Goal: Task Accomplishment & Management: Use online tool/utility

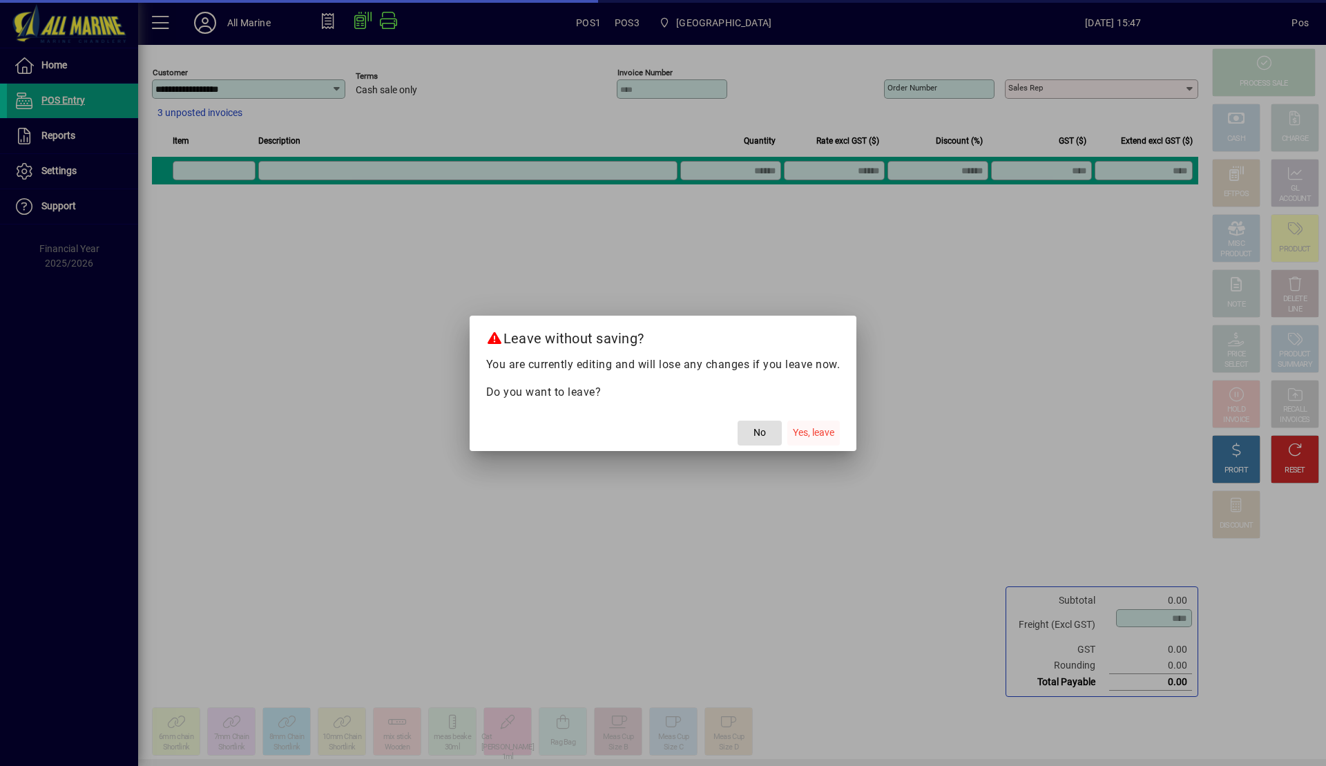
click at [819, 433] on span "Yes, leave" at bounding box center [813, 432] width 41 height 15
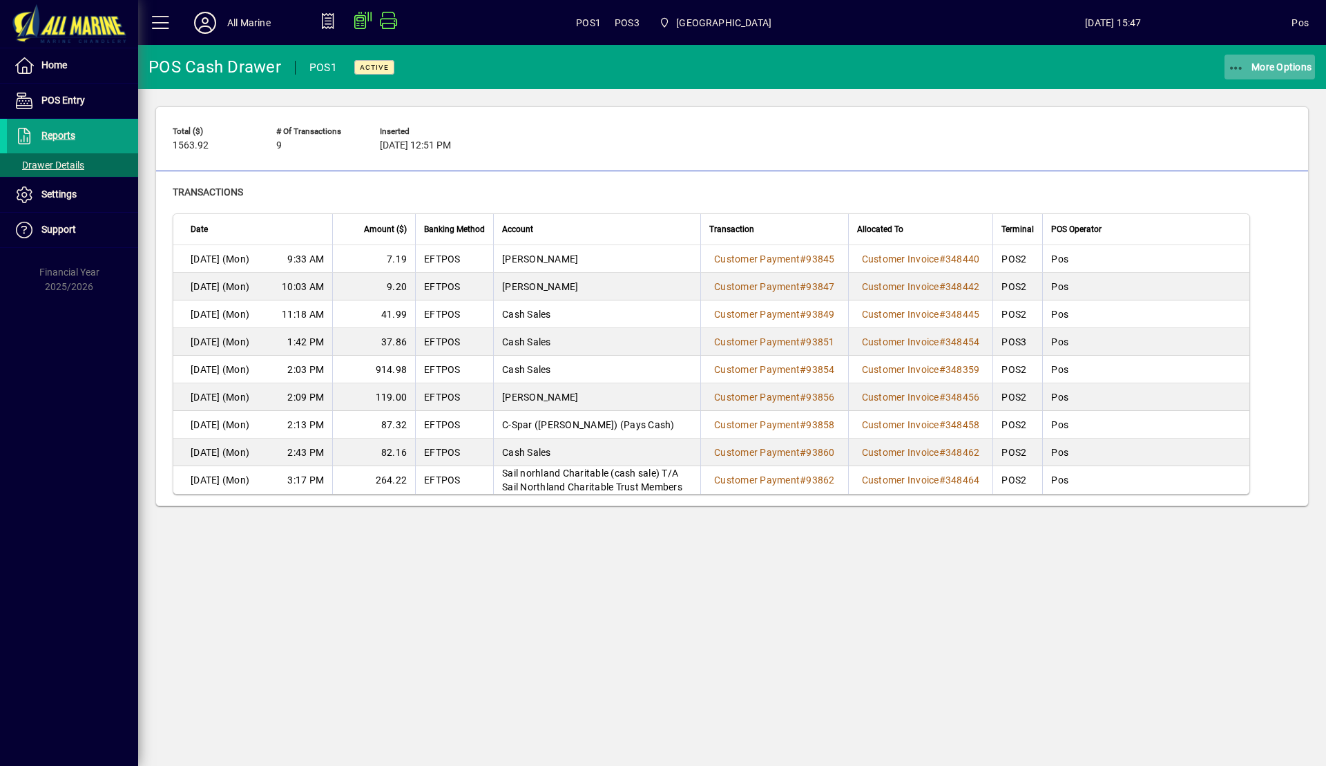
click at [1262, 72] on span "More Options" at bounding box center [1270, 66] width 84 height 11
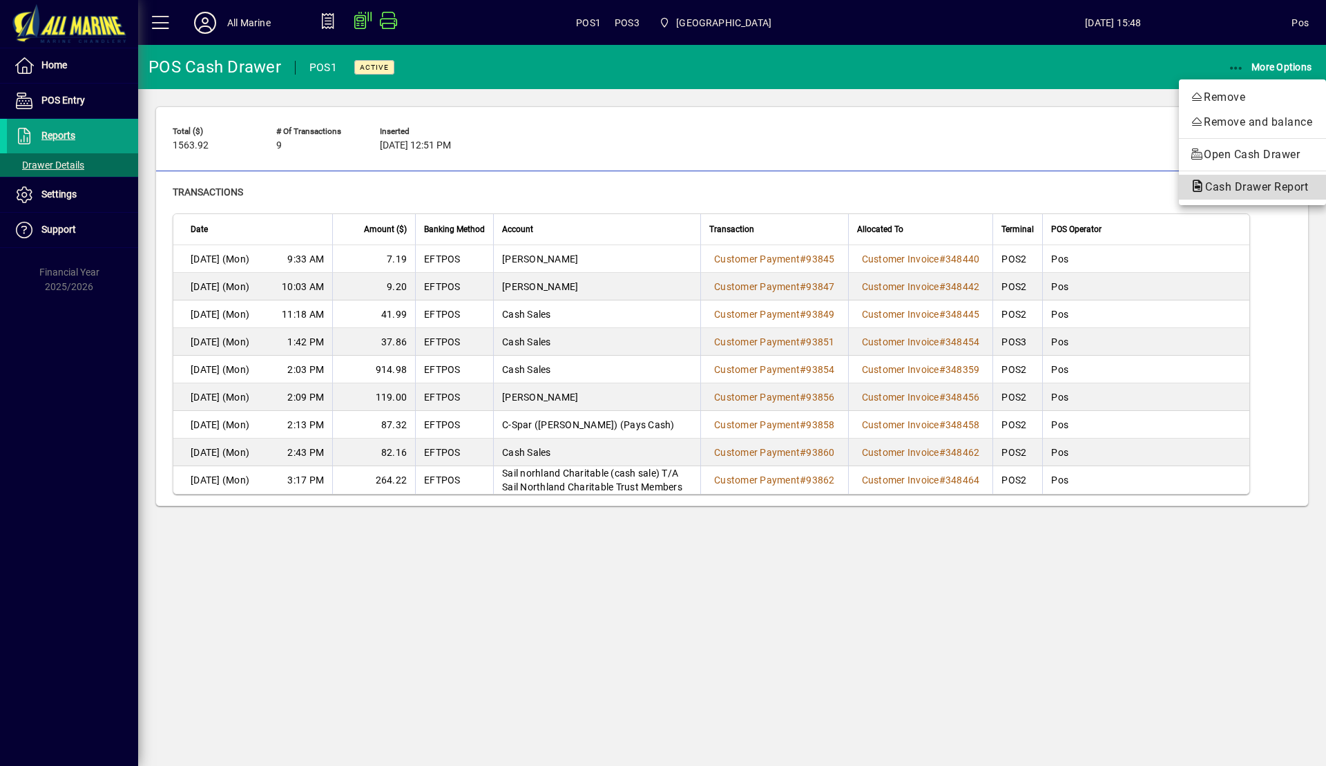
click at [1248, 186] on span "Cash Drawer Report" at bounding box center [1252, 186] width 125 height 13
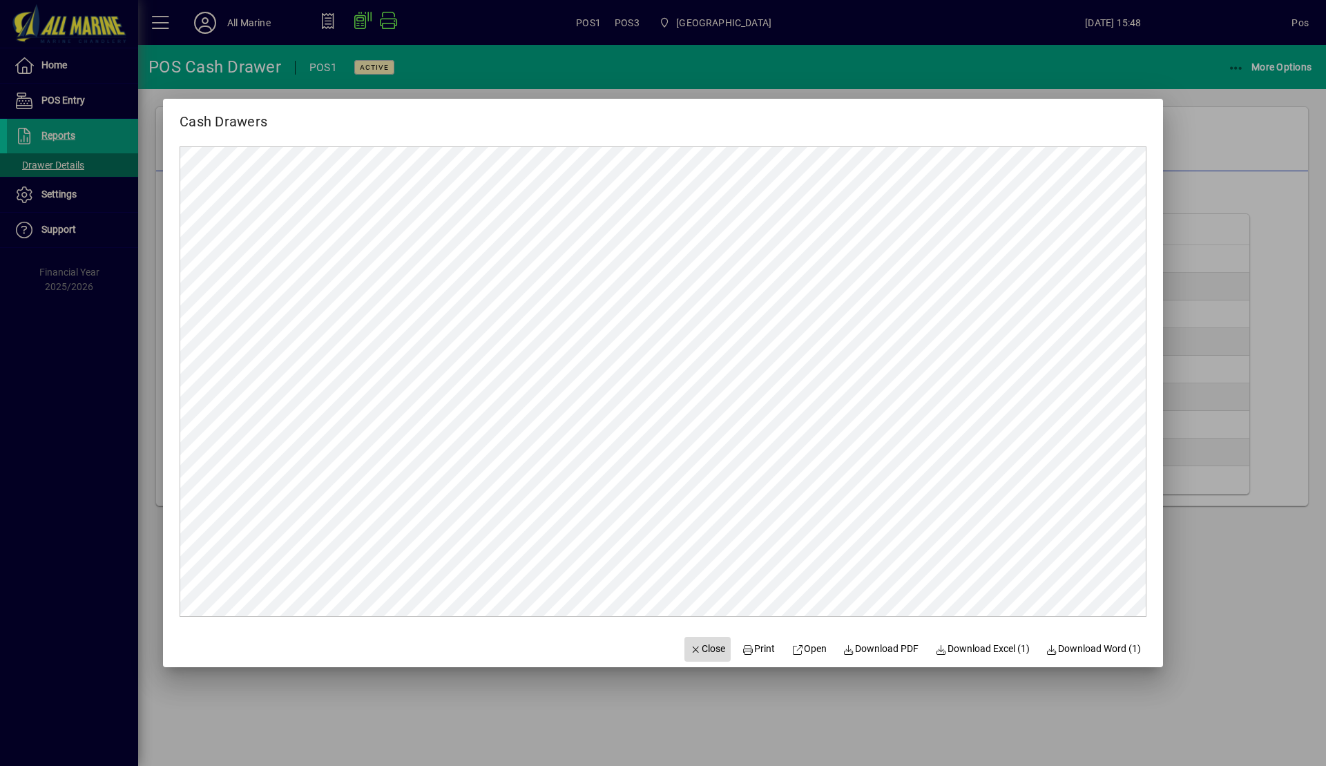
click at [691, 646] on span "Close" at bounding box center [708, 649] width 36 height 15
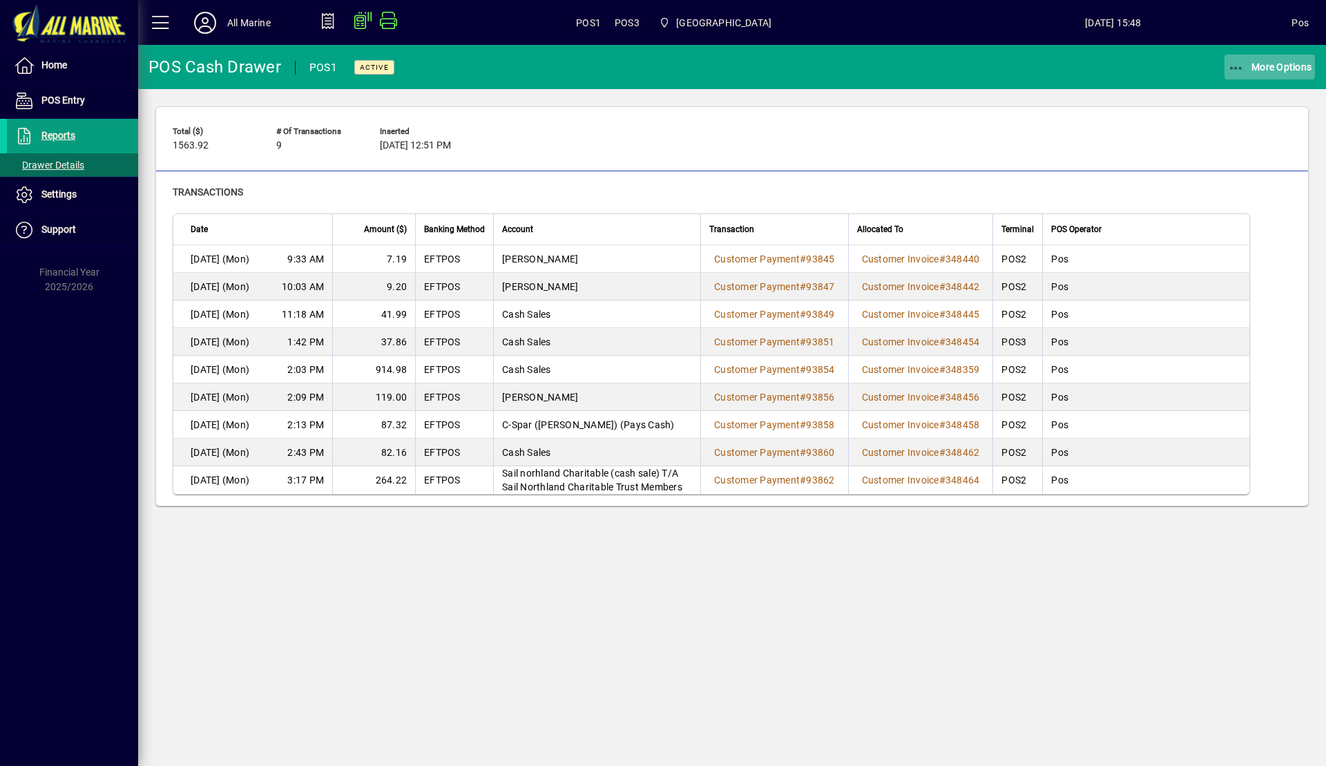
click at [1231, 67] on icon "button" at bounding box center [1236, 68] width 17 height 14
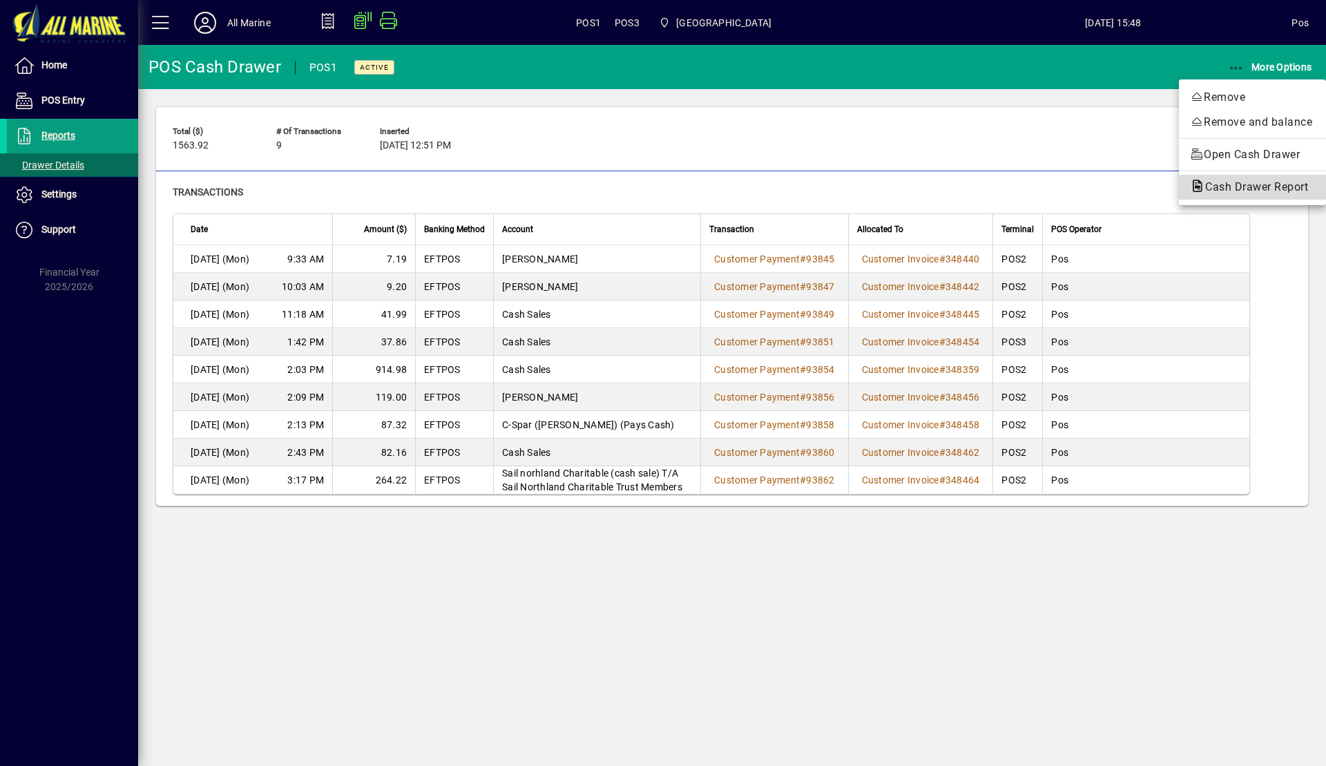
click at [1245, 186] on span "Cash Drawer Report" at bounding box center [1252, 186] width 125 height 13
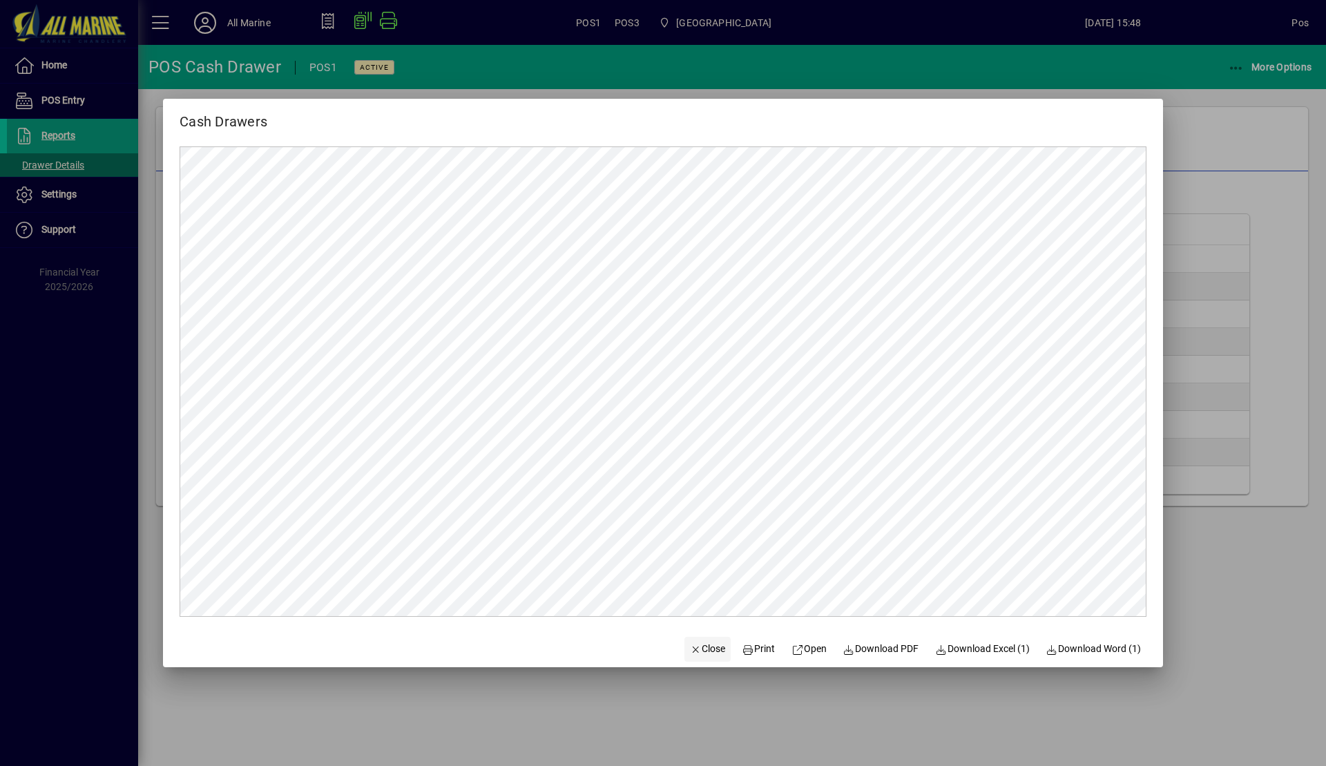
click at [705, 660] on span "button" at bounding box center [707, 649] width 47 height 33
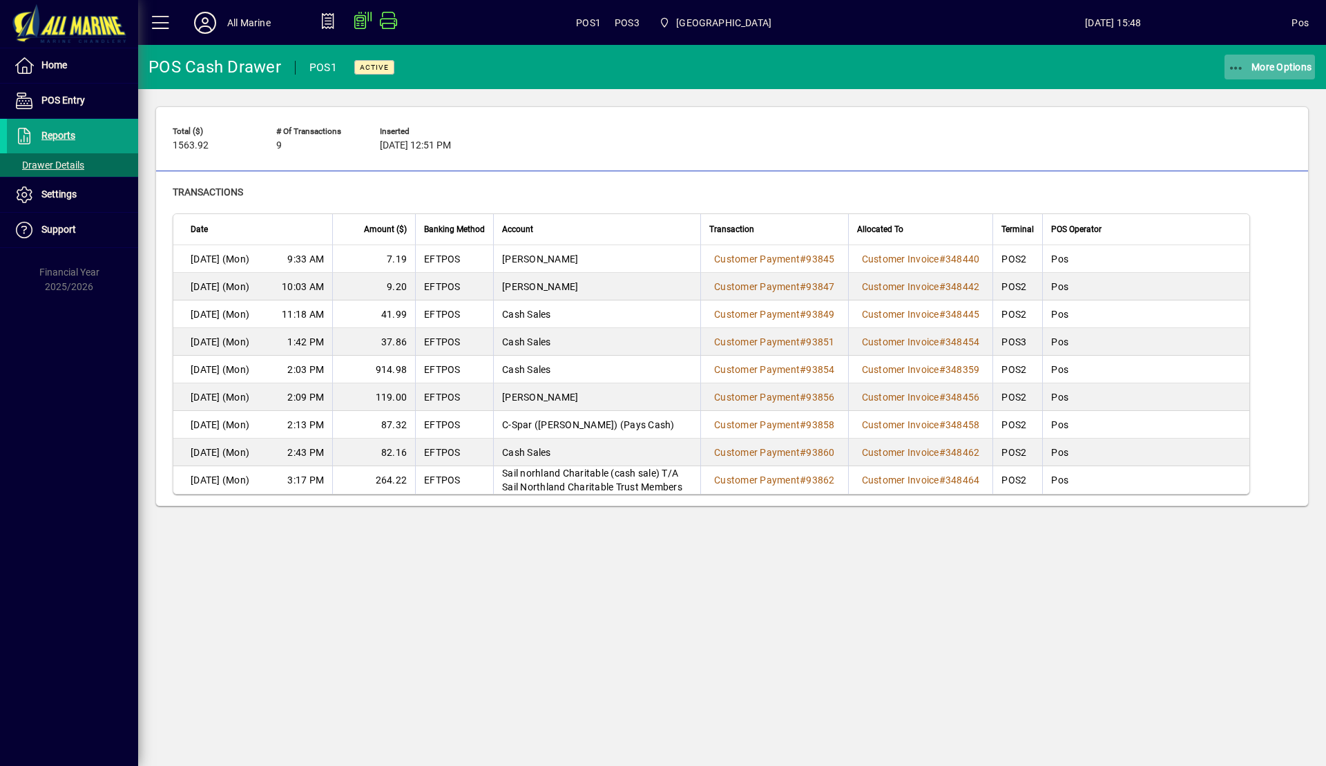
click at [1256, 61] on span "More Options" at bounding box center [1270, 66] width 84 height 11
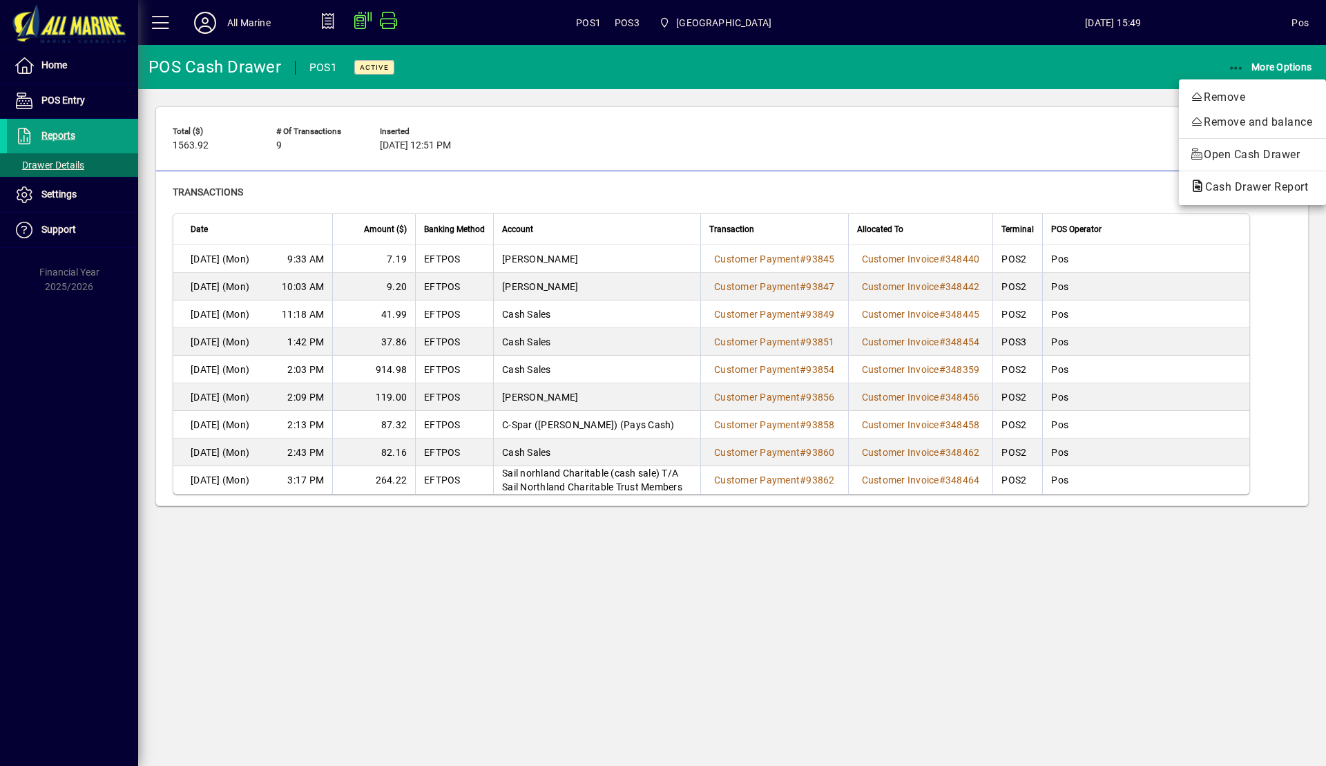
click at [772, 620] on div at bounding box center [663, 383] width 1326 height 766
